Goal: Find specific page/section: Find specific page/section

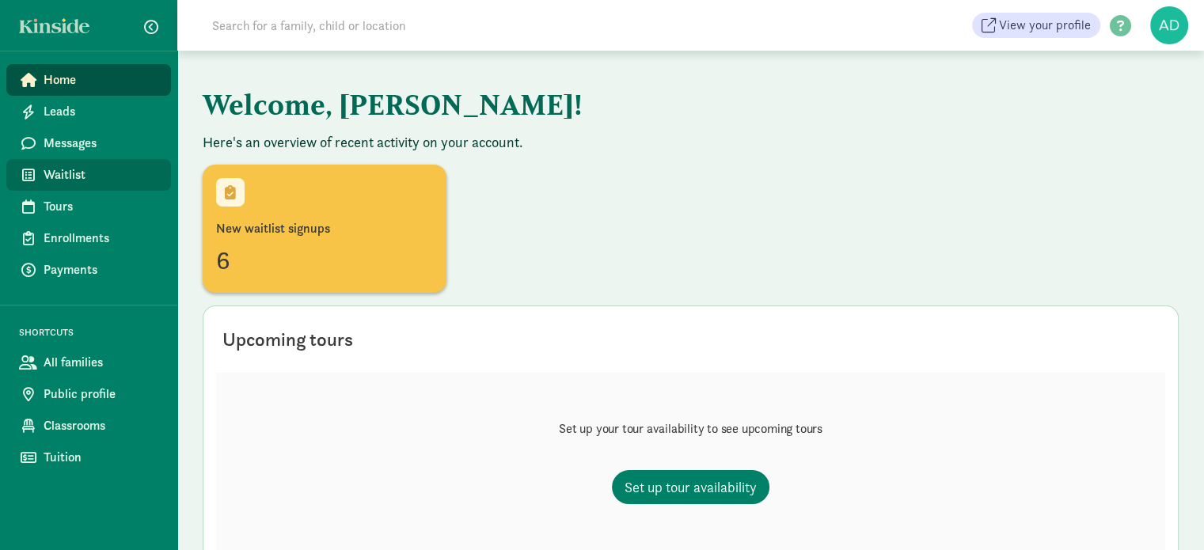
click at [70, 164] on link "Waitlist" at bounding box center [88, 175] width 165 height 32
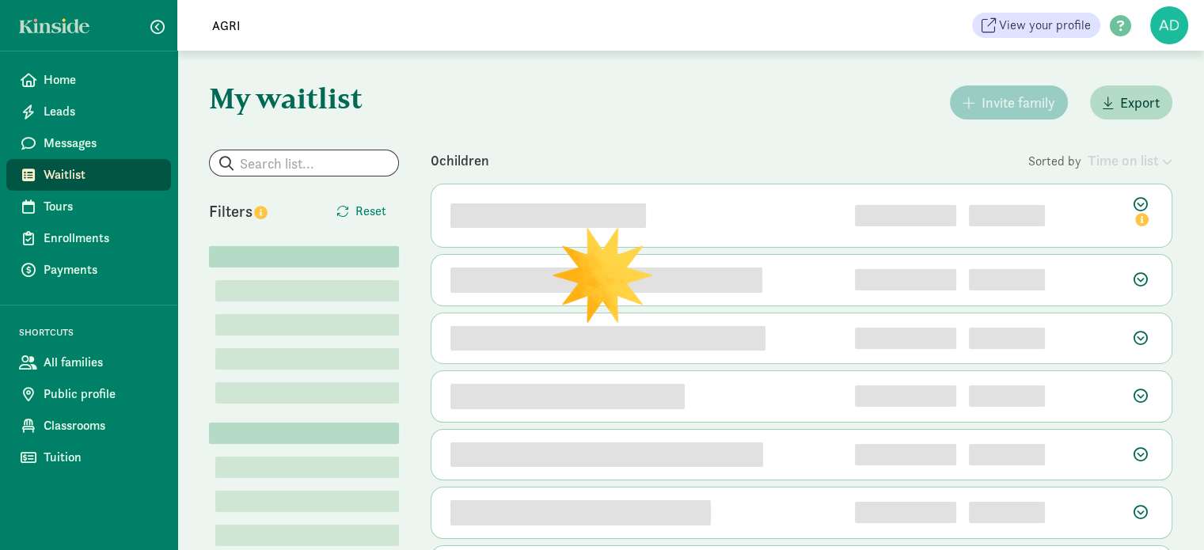
type input "AGRI"
click at [279, 173] on input "search" at bounding box center [304, 162] width 188 height 25
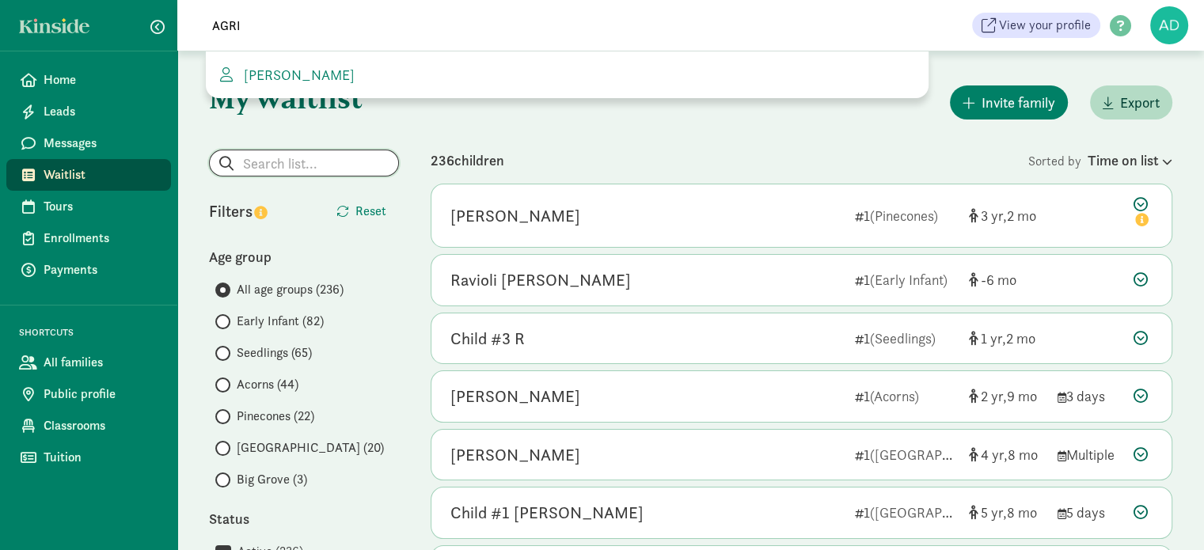
click at [277, 154] on input "search" at bounding box center [304, 162] width 188 height 25
click at [294, 72] on span "Agripina Hernandez" at bounding box center [295, 75] width 117 height 18
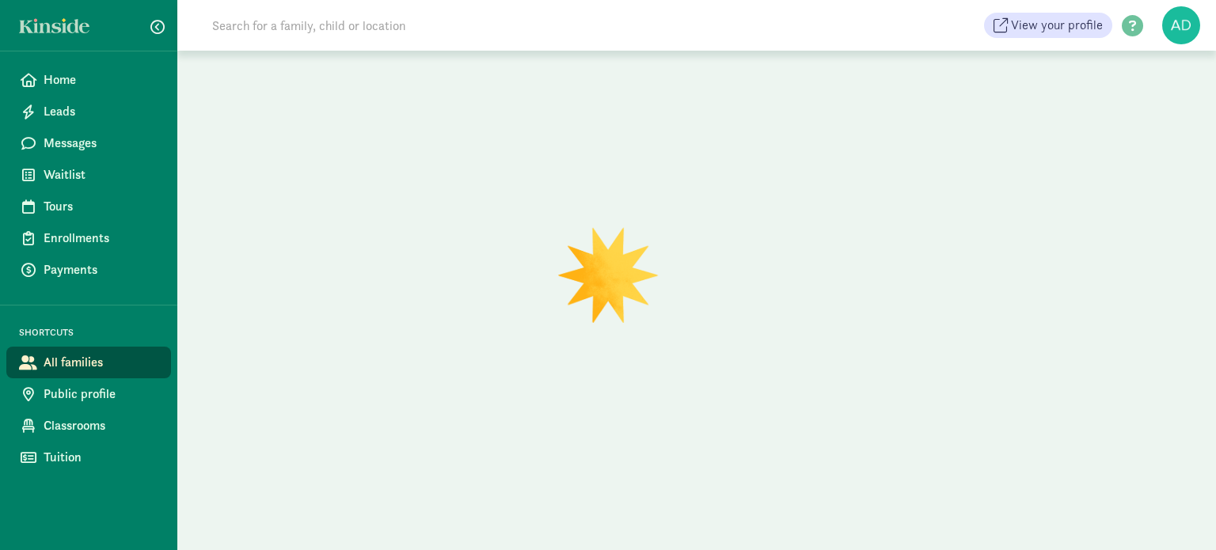
click at [298, 24] on input at bounding box center [425, 25] width 444 height 32
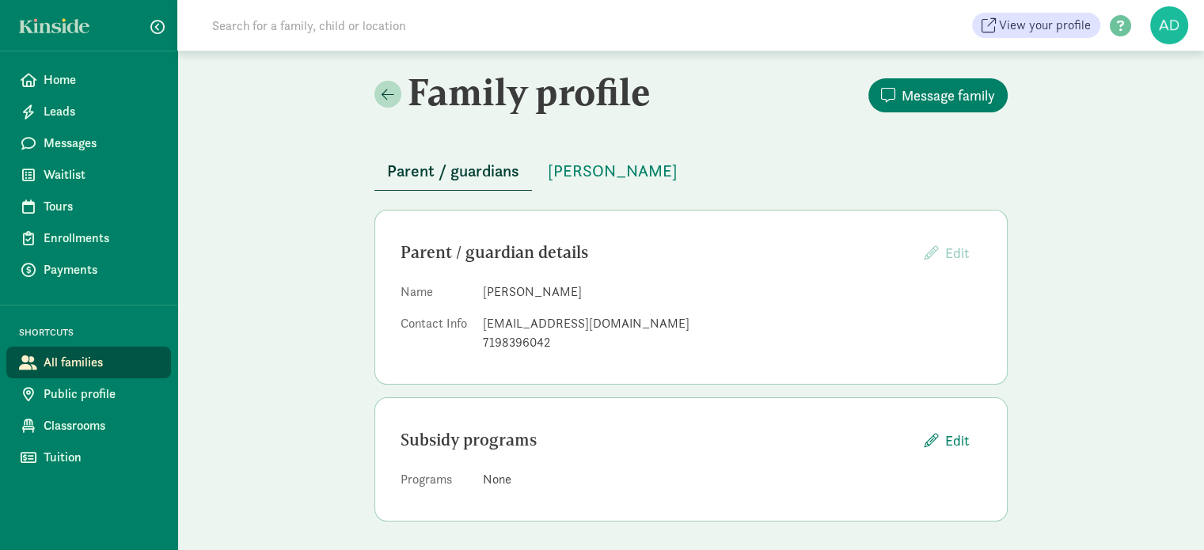
scroll to position [2, 0]
click at [599, 167] on span "[PERSON_NAME]" at bounding box center [613, 169] width 130 height 25
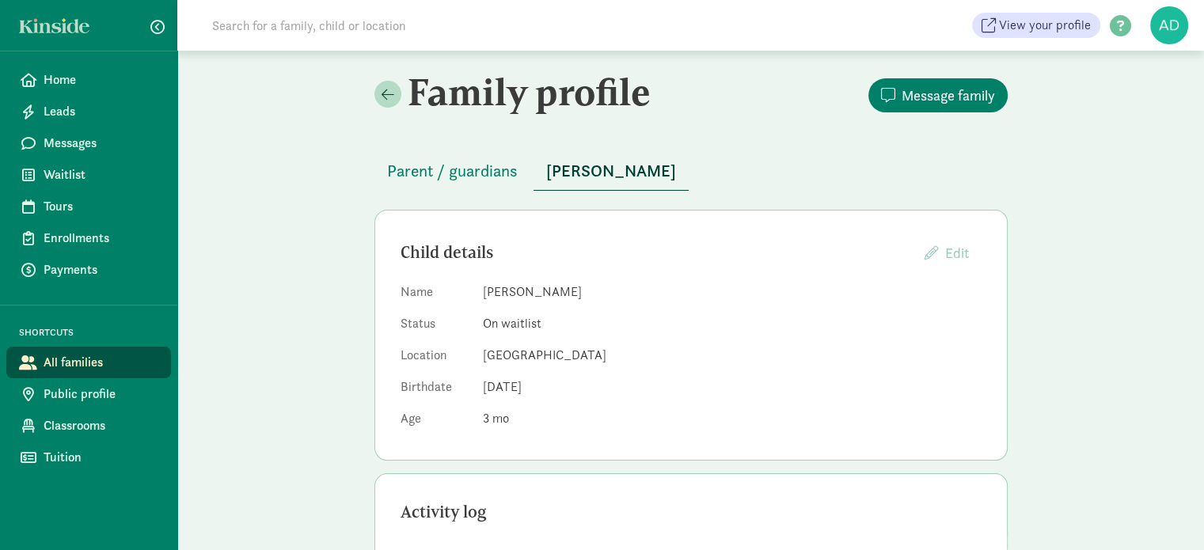
click at [255, 300] on div "Family profile Message family Parent / guardians [PERSON_NAME] Child details Ed…" at bounding box center [690, 460] width 1027 height 818
click at [479, 177] on span "Parent / guardians" at bounding box center [452, 170] width 131 height 25
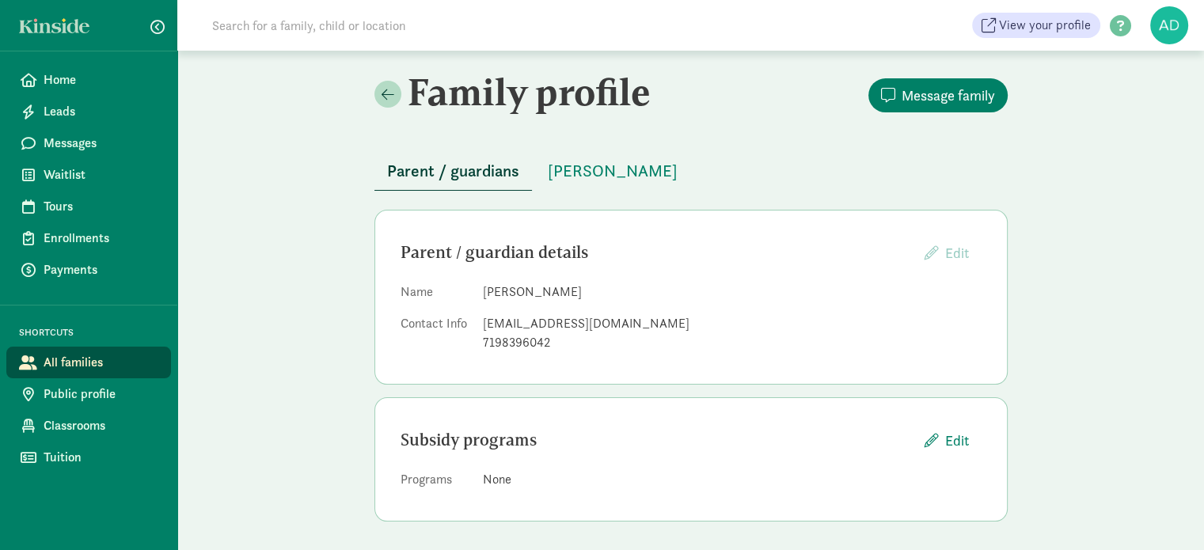
click at [346, 329] on div "Family profile Message family Parent / guardians Iris Hernandez Parent / guardi…" at bounding box center [690, 302] width 1027 height 503
click at [591, 140] on div "Parent / guardians Iris Hernandez" at bounding box center [690, 160] width 633 height 58
click at [556, 177] on span "Iris Hernandez" at bounding box center [613, 169] width 130 height 25
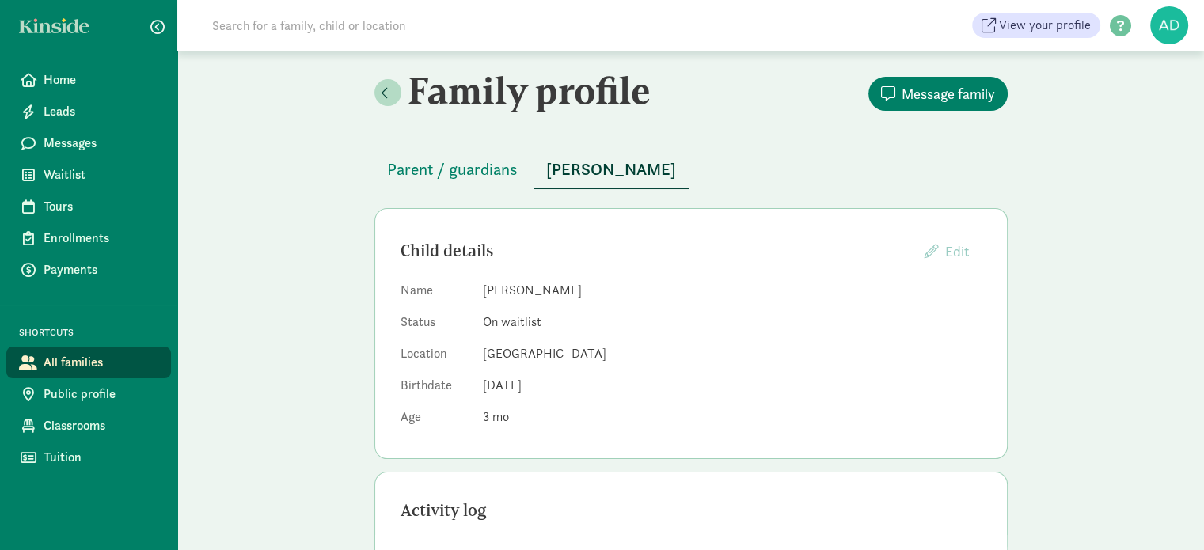
click at [258, 177] on div "Family profile Message family Parent / guardians Iris Hernandez Child details E…" at bounding box center [690, 458] width 1027 height 818
